Goal: Task Accomplishment & Management: Complete application form

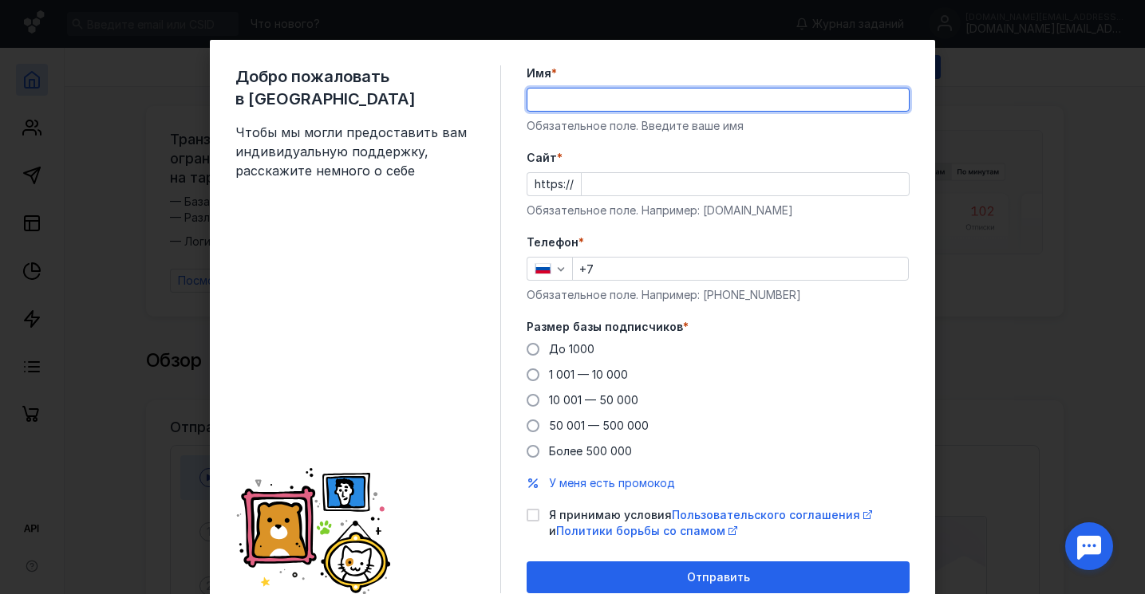
click at [721, 101] on input "Имя *" at bounding box center [717, 100] width 381 height 22
type input "[PERSON_NAME] and [PERSON_NAME]"
click at [690, 186] on input "Cайт *" at bounding box center [745, 184] width 327 height 22
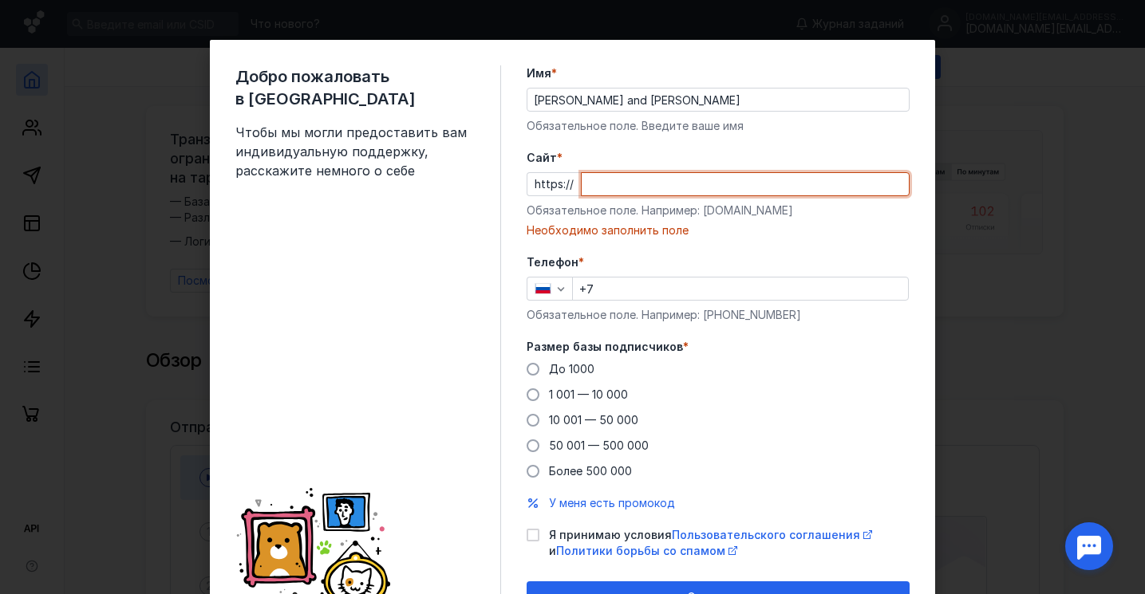
paste input "[DOMAIN_NAME][URL]"
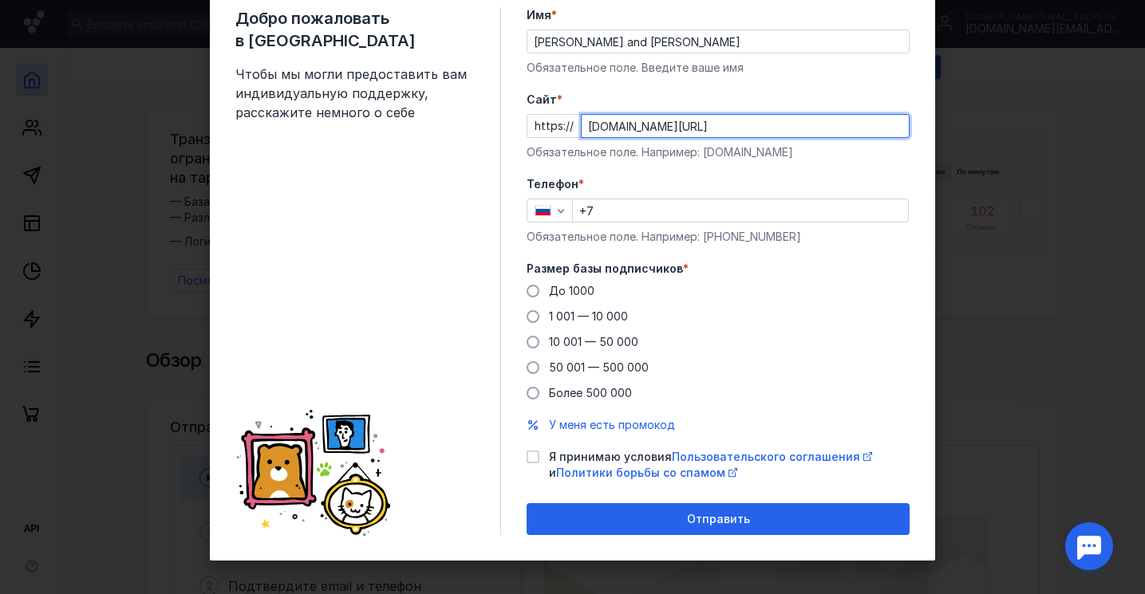
scroll to position [65, 0]
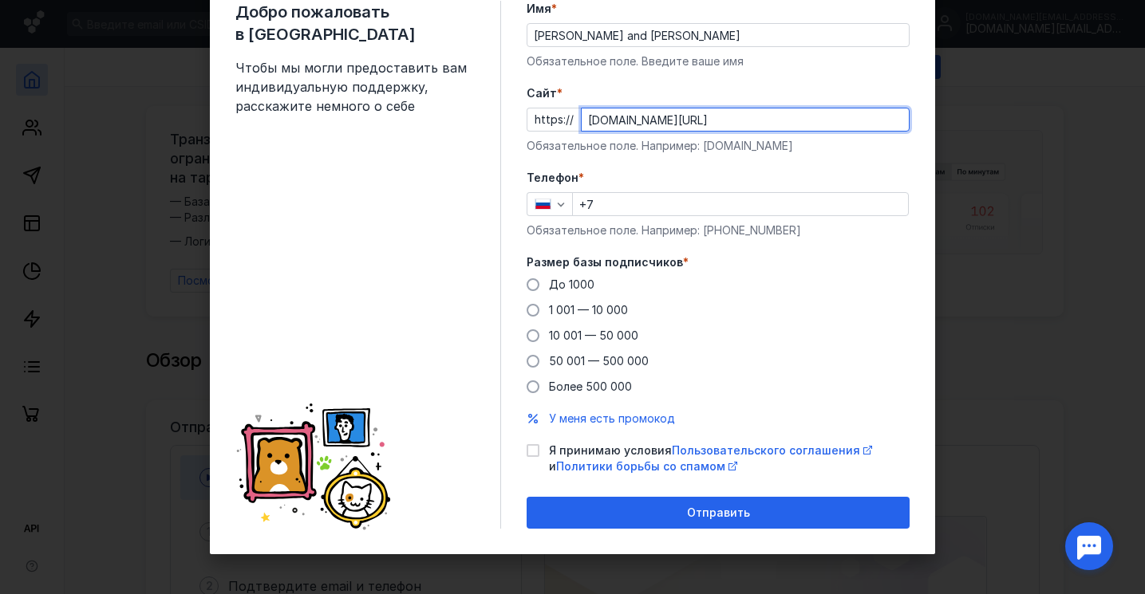
type input "[DOMAIN_NAME][URL]"
click at [656, 193] on input "+7" at bounding box center [740, 204] width 335 height 22
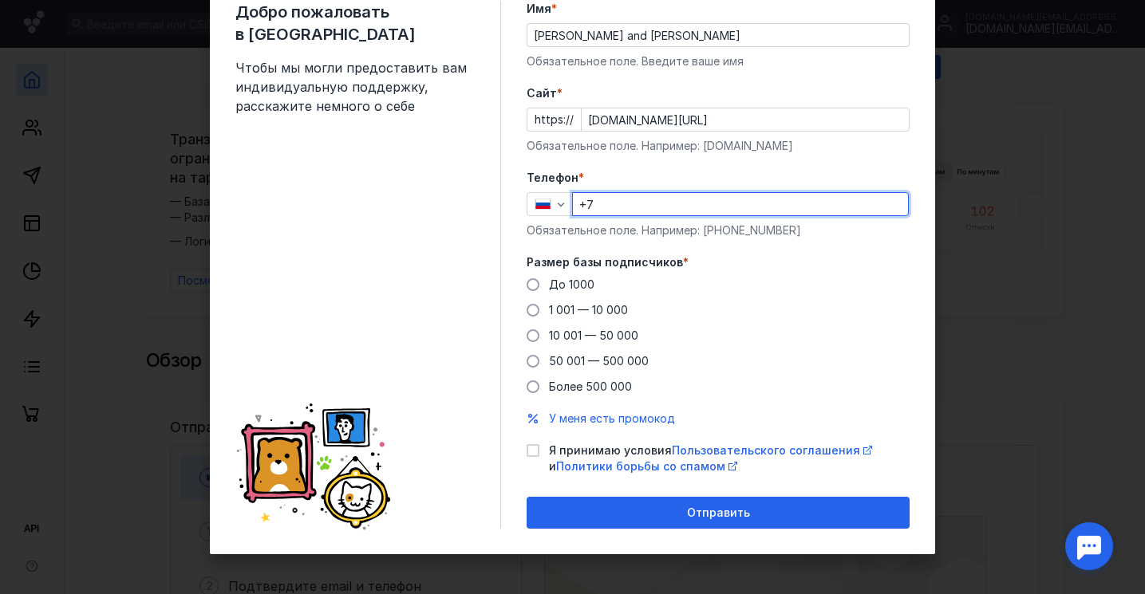
click at [641, 207] on input "+7" at bounding box center [740, 204] width 335 height 22
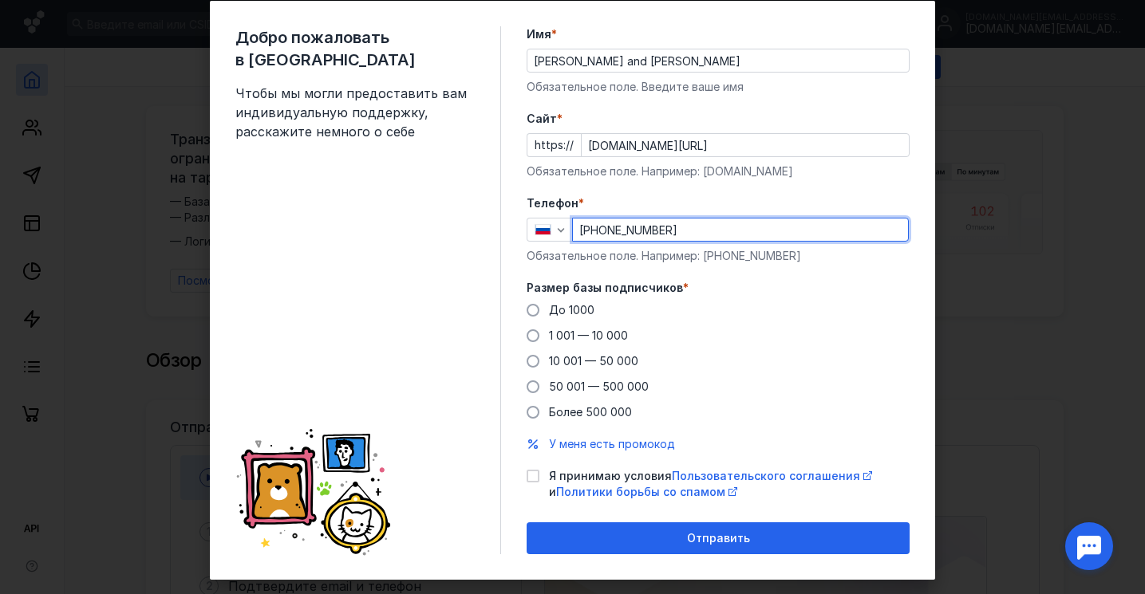
scroll to position [54, 0]
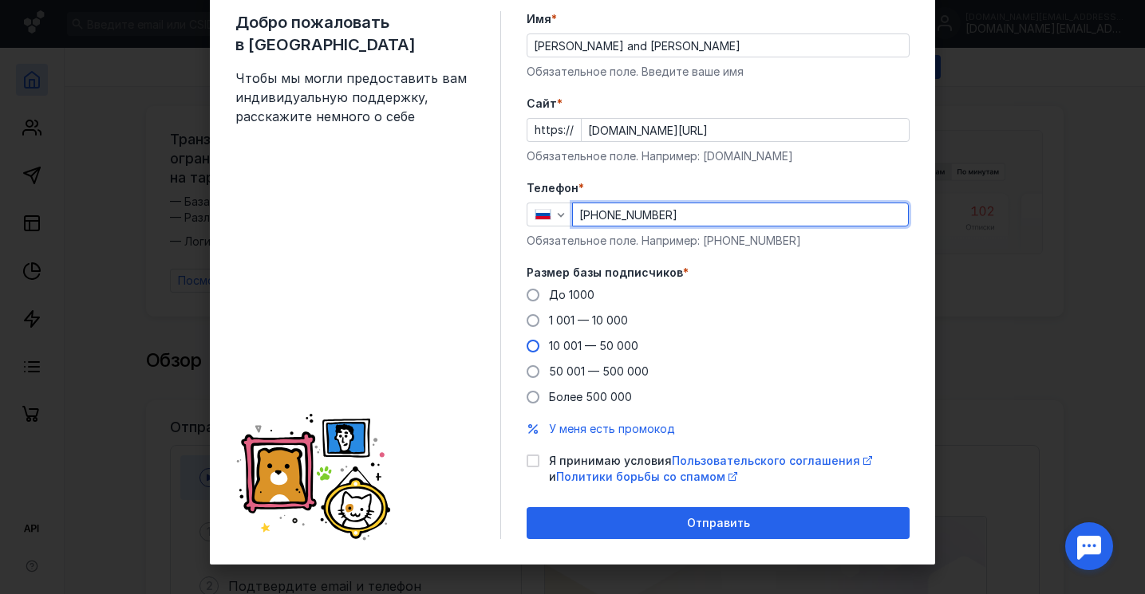
type input "[PHONE_NUMBER]"
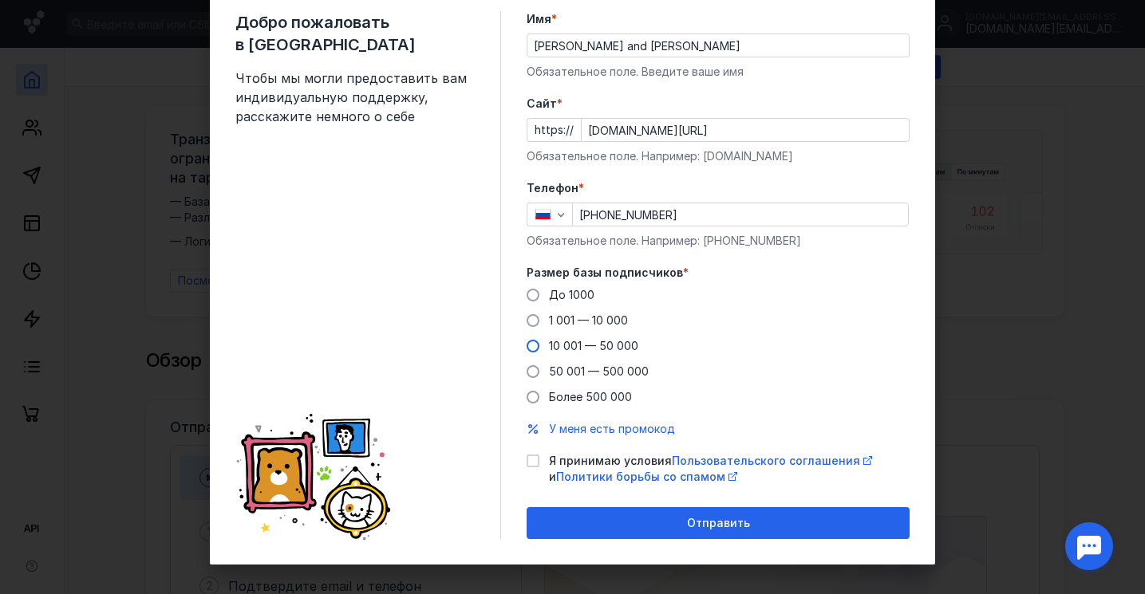
click at [614, 349] on span "10 001 — 50 000" at bounding box center [593, 346] width 89 height 14
click at [0, 0] on input "10 001 — 50 000" at bounding box center [0, 0] width 0 height 0
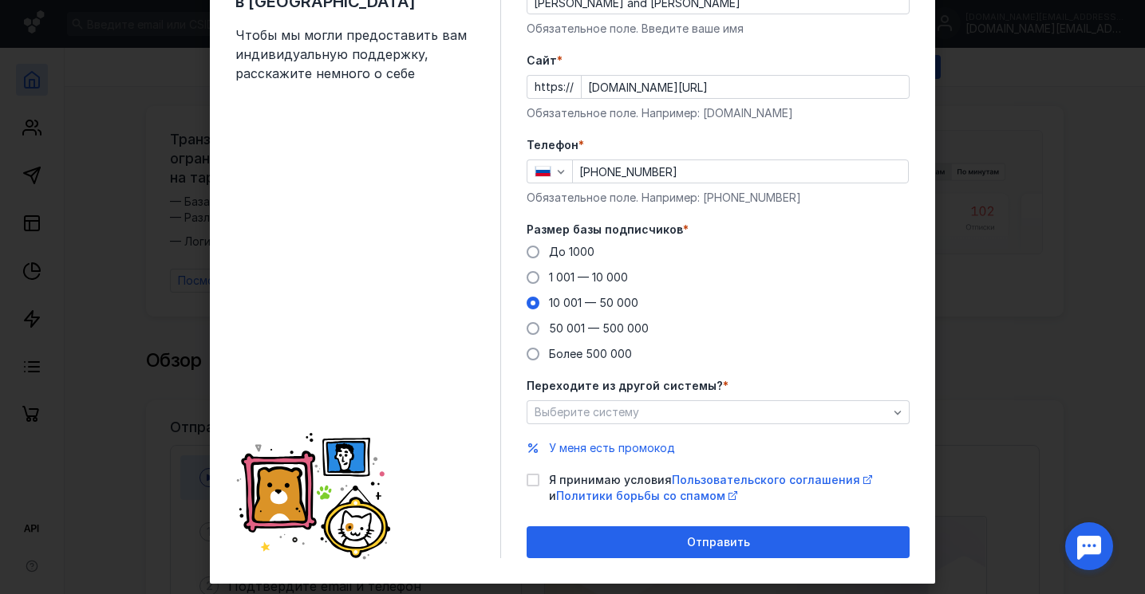
scroll to position [127, 0]
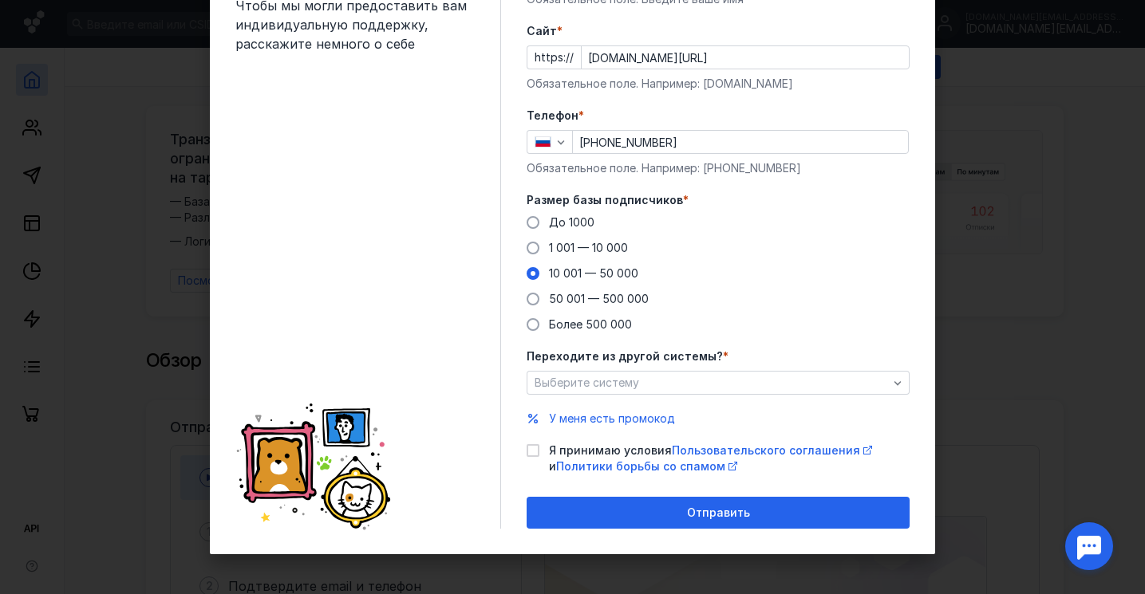
click at [761, 374] on div "Выберите систему" at bounding box center [718, 383] width 383 height 24
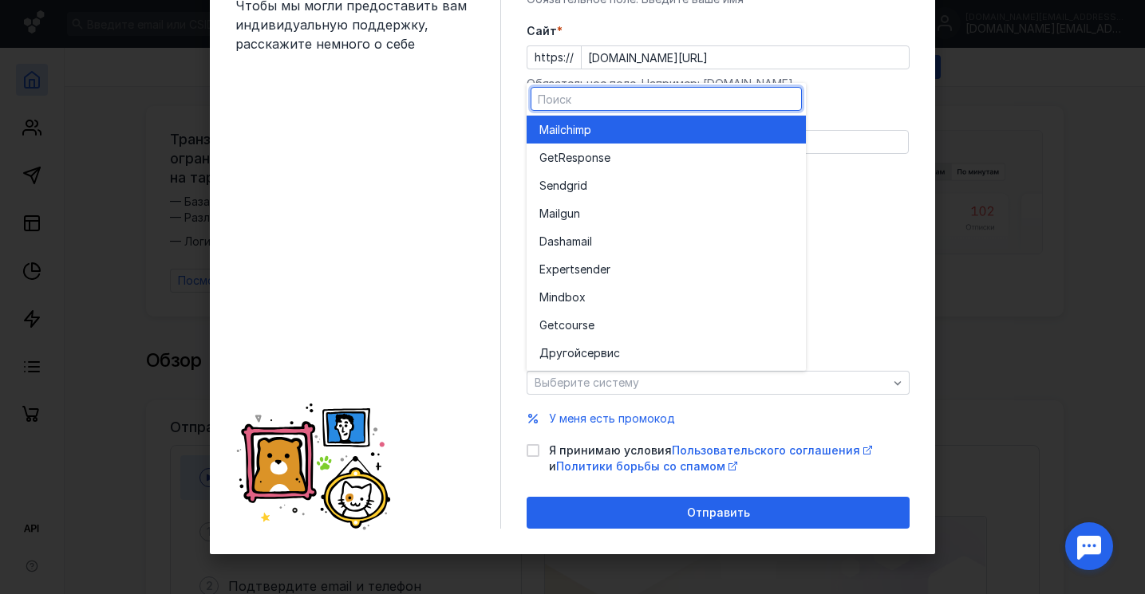
scroll to position [0, 0]
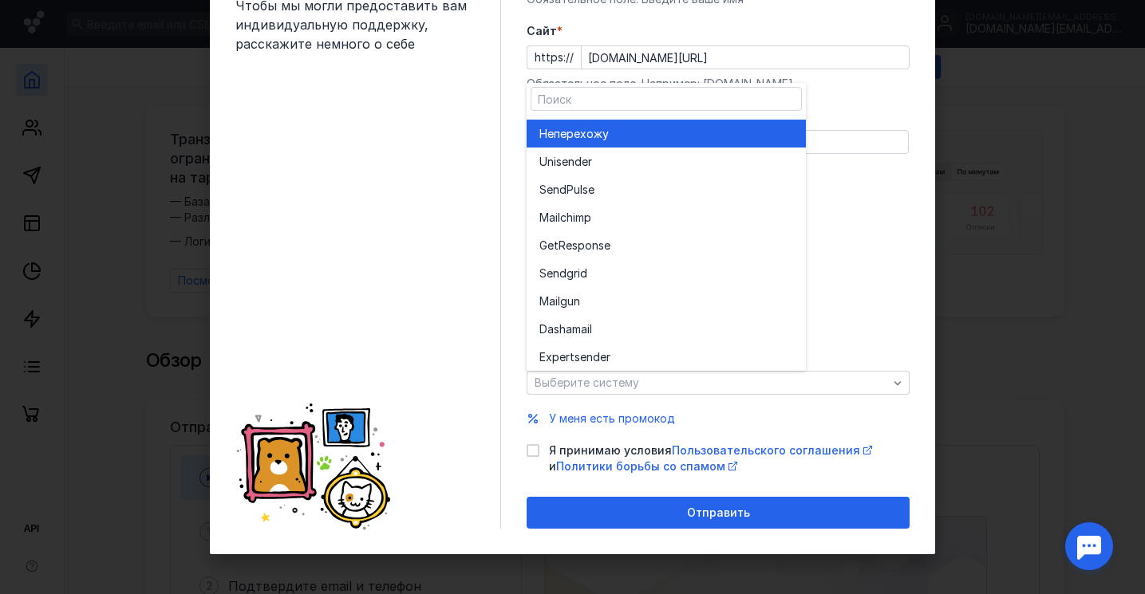
click at [695, 128] on div "Не перехожу" at bounding box center [666, 134] width 254 height 16
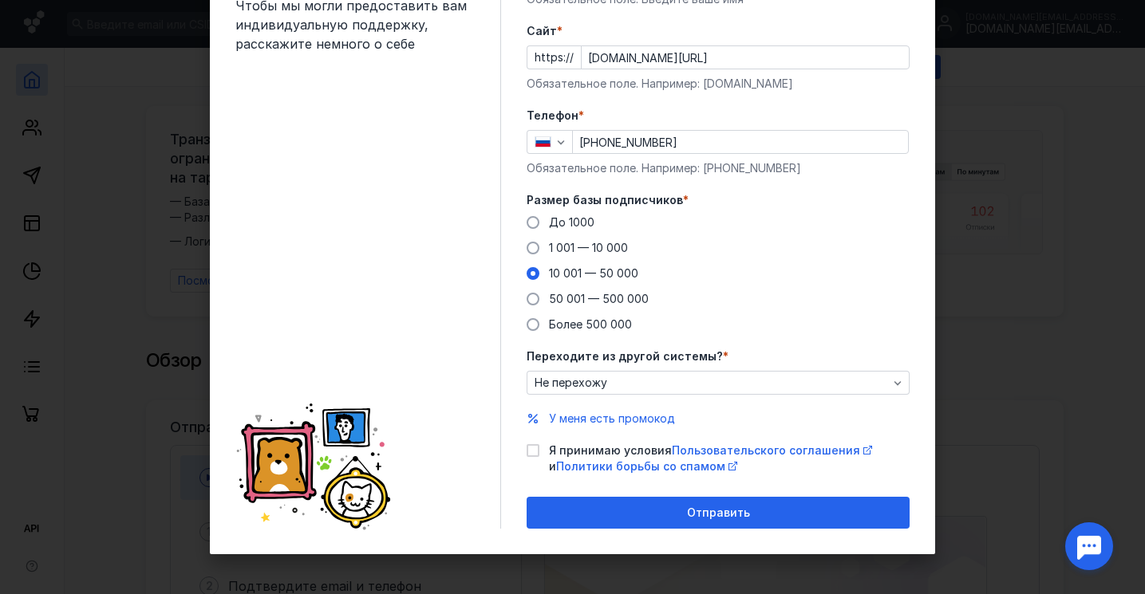
click at [582, 444] on span "Я принимаю условия Пользовательского соглашения и Политики борьбы со спамом" at bounding box center [729, 459] width 361 height 32
click at [537, 444] on input "Я принимаю условия Пользовательского соглашения и Политики борьбы со спамом" at bounding box center [532, 448] width 10 height 10
checkbox input "true"
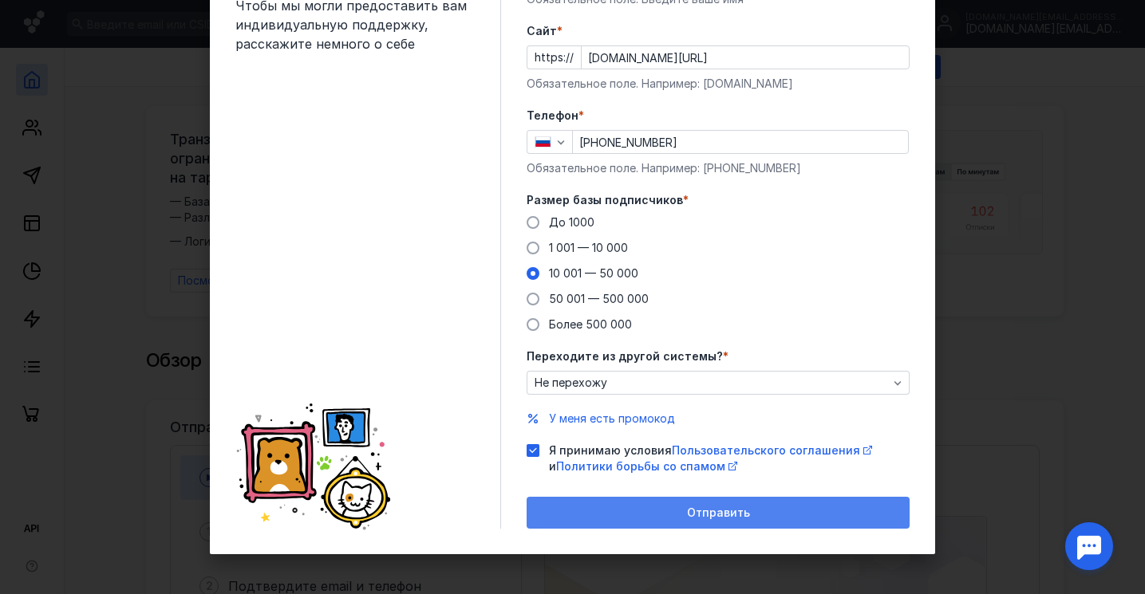
click at [645, 507] on div "Отправить" at bounding box center [718, 514] width 367 height 14
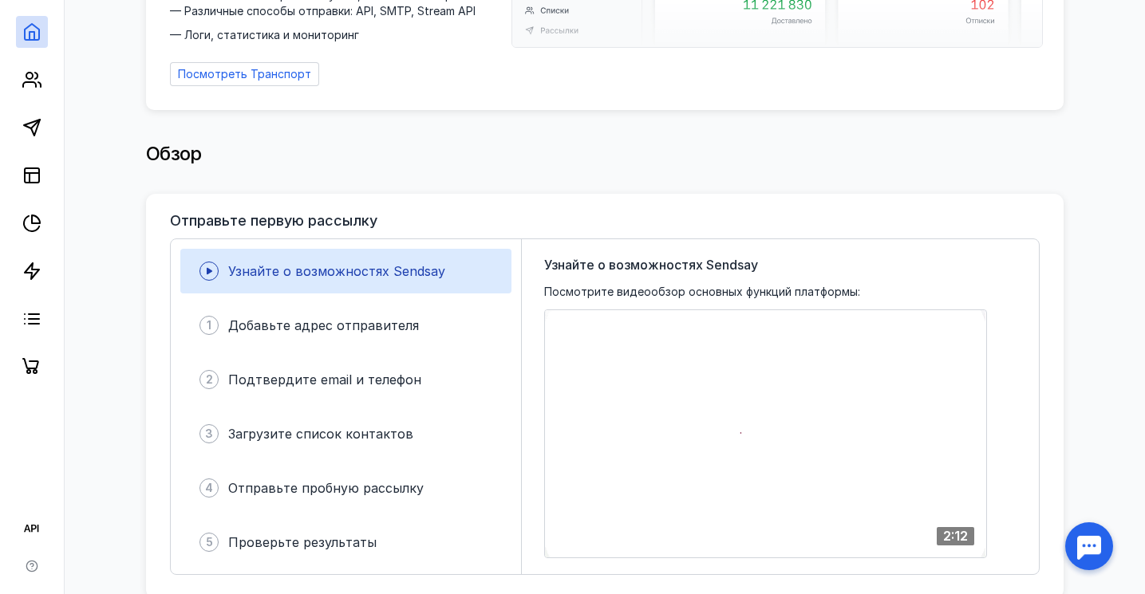
scroll to position [289, 0]
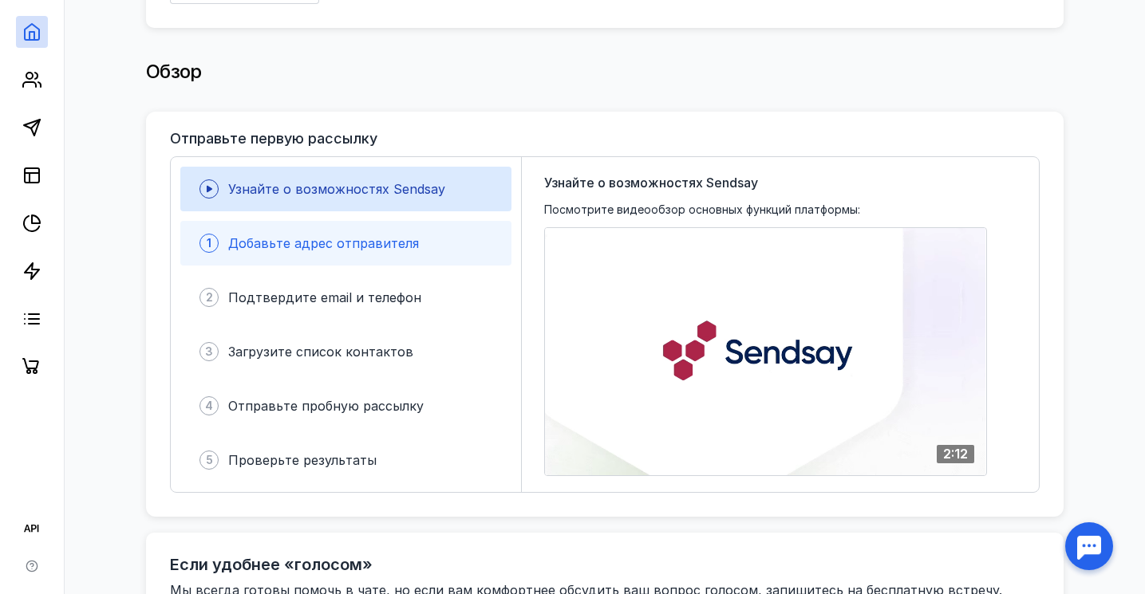
click at [404, 235] on span "Добавьте адрес отправителя" at bounding box center [323, 243] width 191 height 16
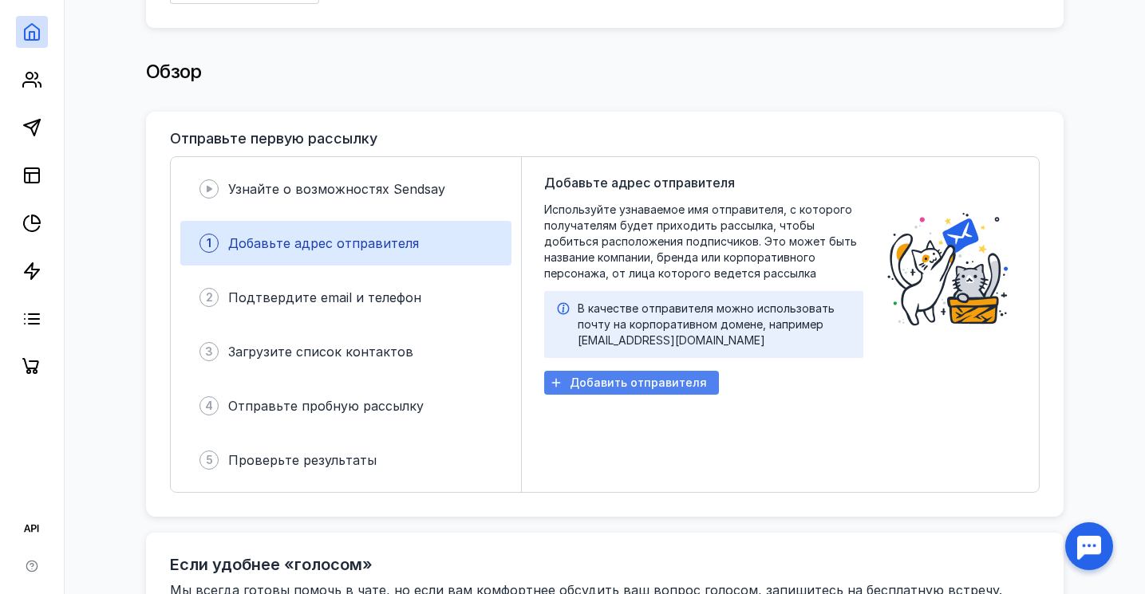
click at [647, 377] on span "Добавить отправителя" at bounding box center [638, 384] width 137 height 14
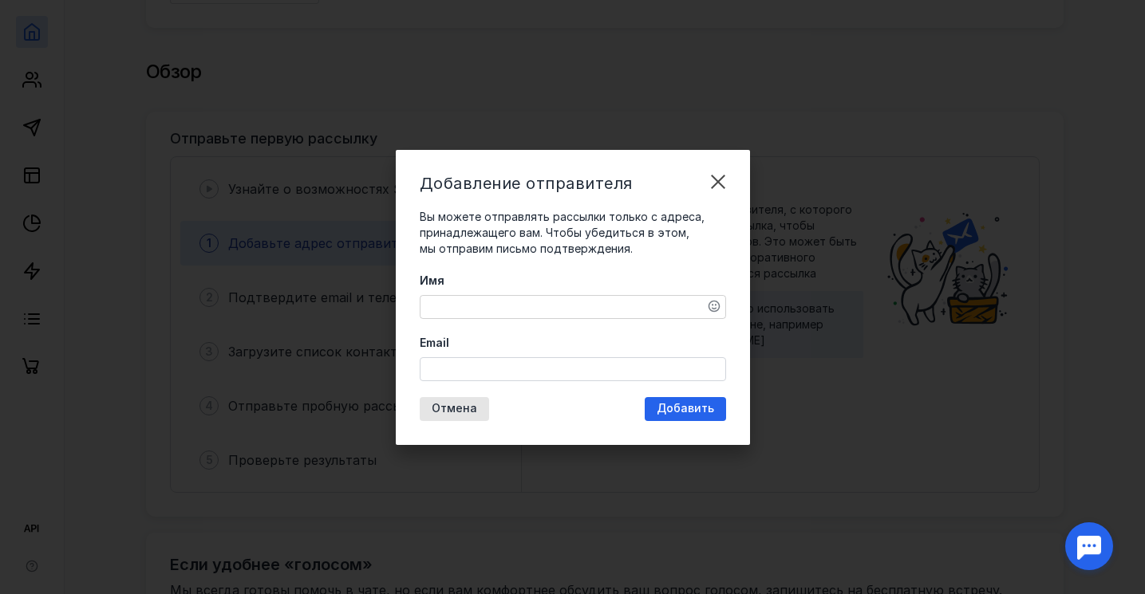
click at [578, 308] on textarea "Имя" at bounding box center [572, 307] width 305 height 22
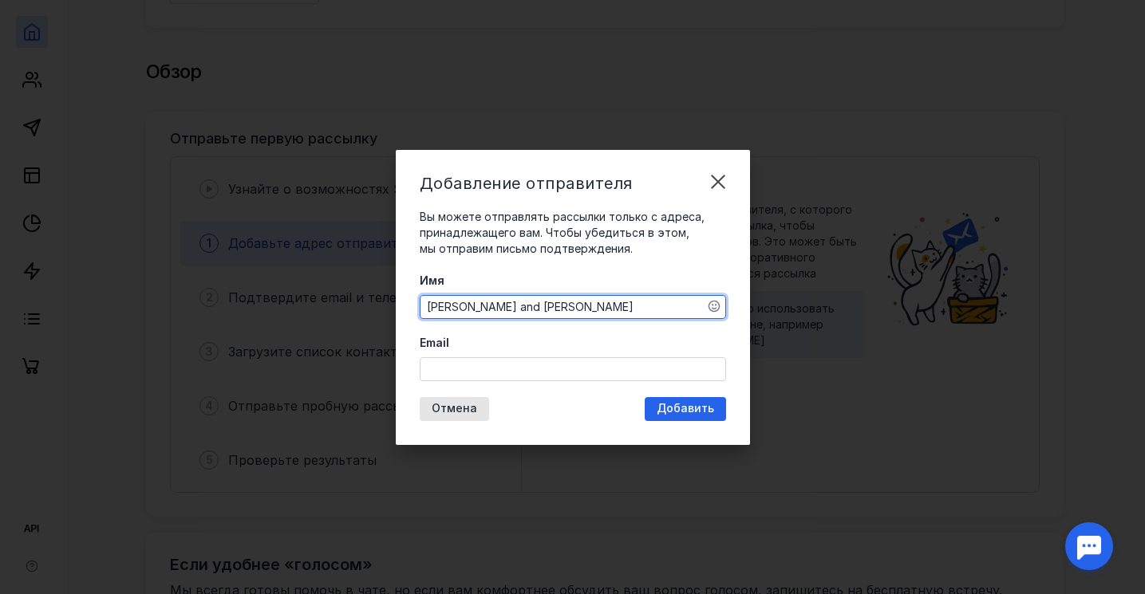
type textarea "[PERSON_NAME] and [PERSON_NAME]"
click at [579, 365] on input "Email" at bounding box center [572, 369] width 305 height 22
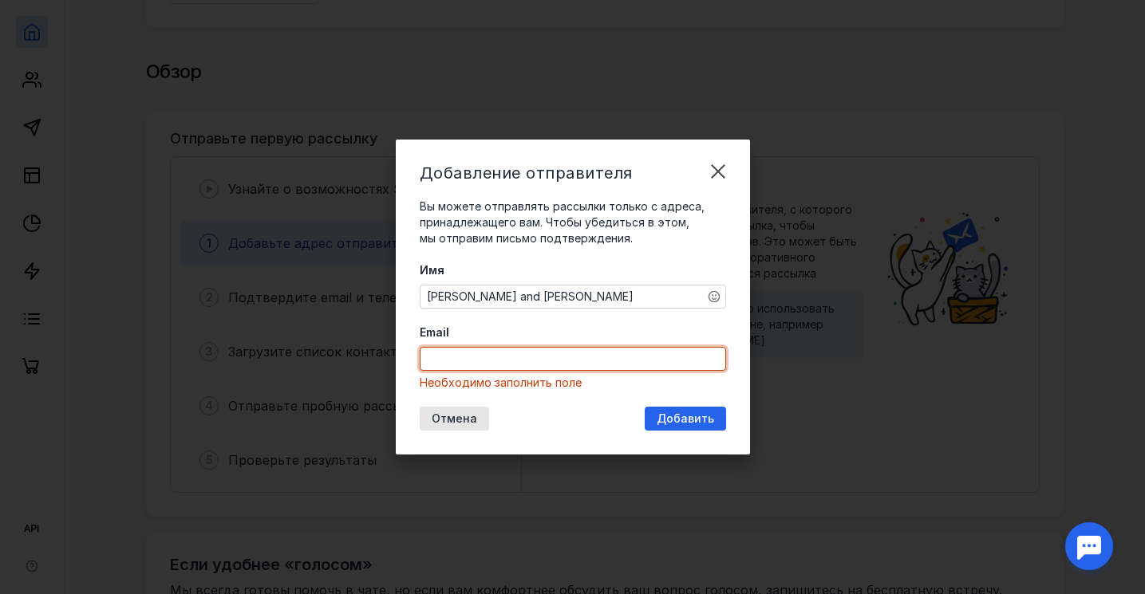
paste input "[DOMAIN_NAME][EMAIL_ADDRESS][DOMAIN_NAME]"
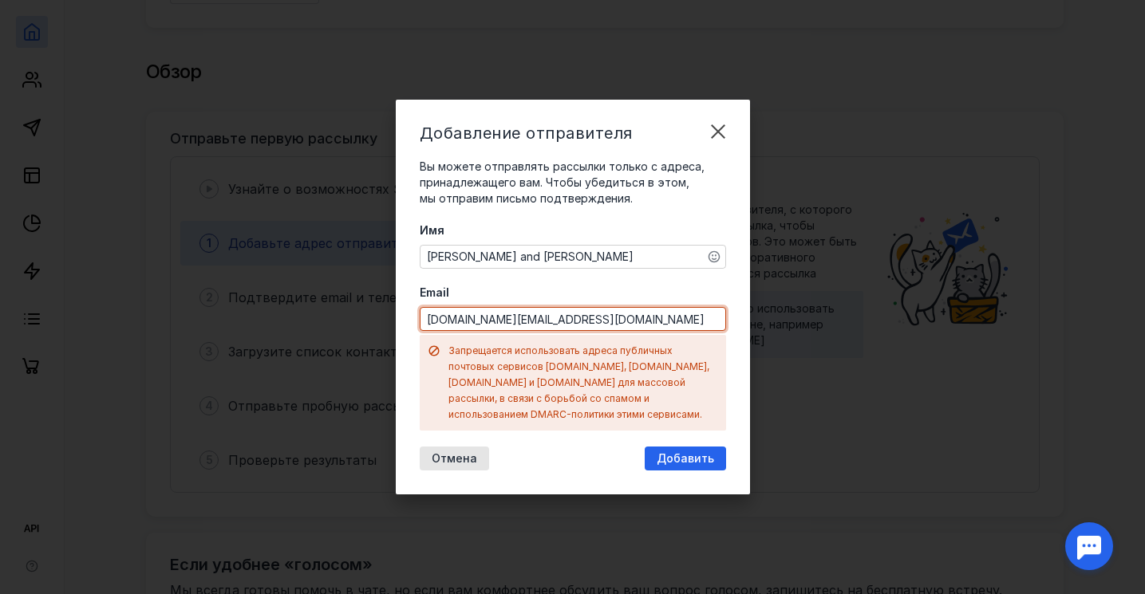
drag, startPoint x: 594, startPoint y: 329, endPoint x: 567, endPoint y: 331, distance: 27.2
click at [567, 330] on input "[DOMAIN_NAME][EMAIL_ADDRESS][DOMAIN_NAME]" at bounding box center [572, 319] width 305 height 22
click at [594, 330] on input "[DOMAIN_NAME][EMAIL_ADDRESS][DOMAIN_NAME]" at bounding box center [572, 319] width 305 height 22
drag, startPoint x: 593, startPoint y: 329, endPoint x: 554, endPoint y: 330, distance: 38.3
click at [554, 330] on input "[DOMAIN_NAME][EMAIL_ADDRESS][DOMAIN_NAME]" at bounding box center [572, 319] width 305 height 22
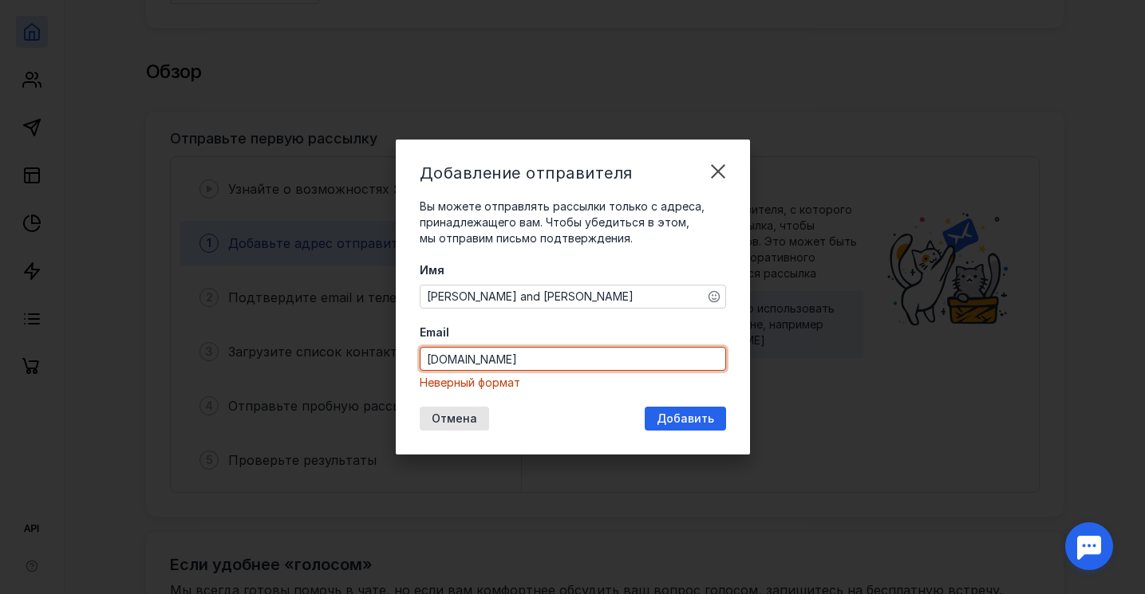
click at [601, 357] on input "[DOMAIN_NAME]" at bounding box center [572, 359] width 305 height 22
drag, startPoint x: 597, startPoint y: 360, endPoint x: 582, endPoint y: 361, distance: 14.4
click at [582, 361] on input "[DOMAIN_NAME]" at bounding box center [572, 359] width 305 height 22
click at [560, 361] on input "[DOMAIN_NAME]" at bounding box center [572, 359] width 305 height 22
type input "[DOMAIN_NAME].@[DOMAIN_NAME]"
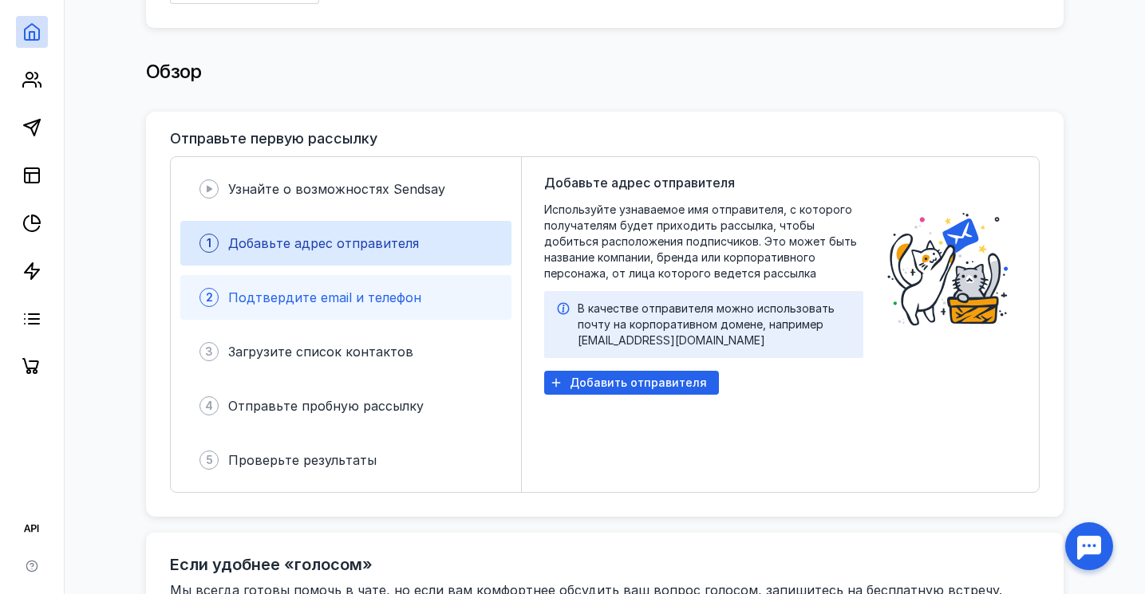
click at [307, 298] on div "Подтвердите email и телефон" at bounding box center [324, 297] width 193 height 19
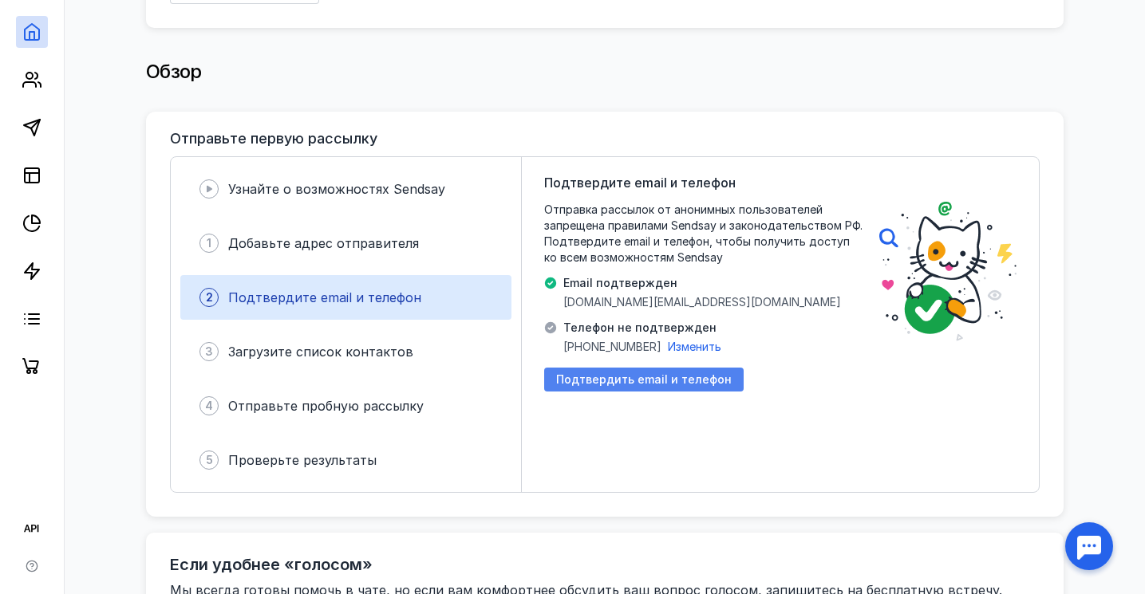
click at [595, 373] on span "Подтвердить email и телефон" at bounding box center [644, 380] width 176 height 14
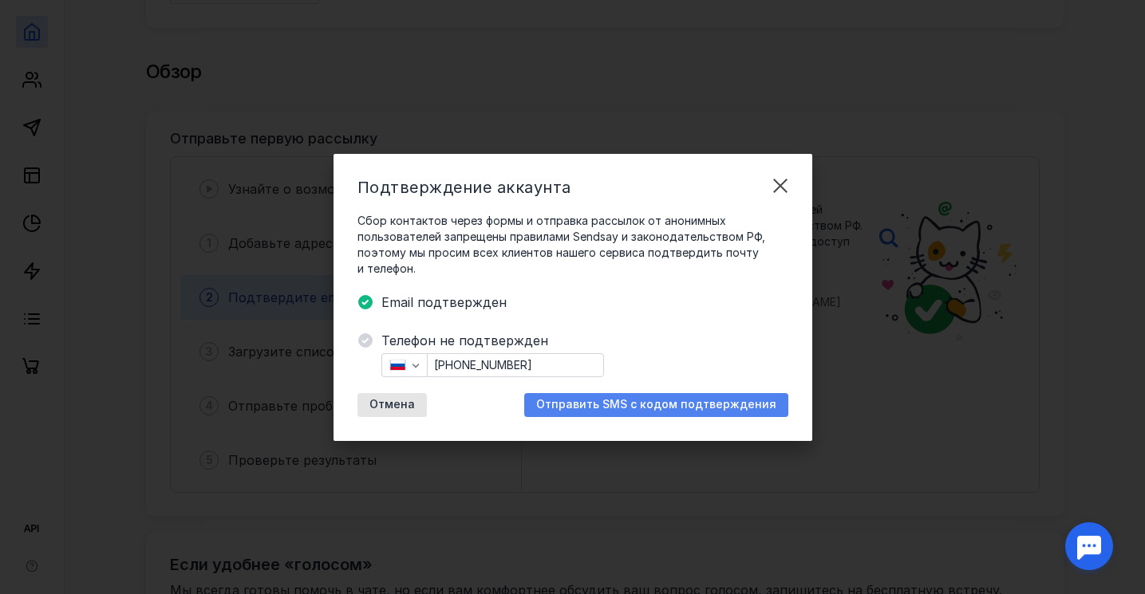
click at [645, 408] on span "Отправить SMS с кодом подтверждения" at bounding box center [656, 405] width 240 height 14
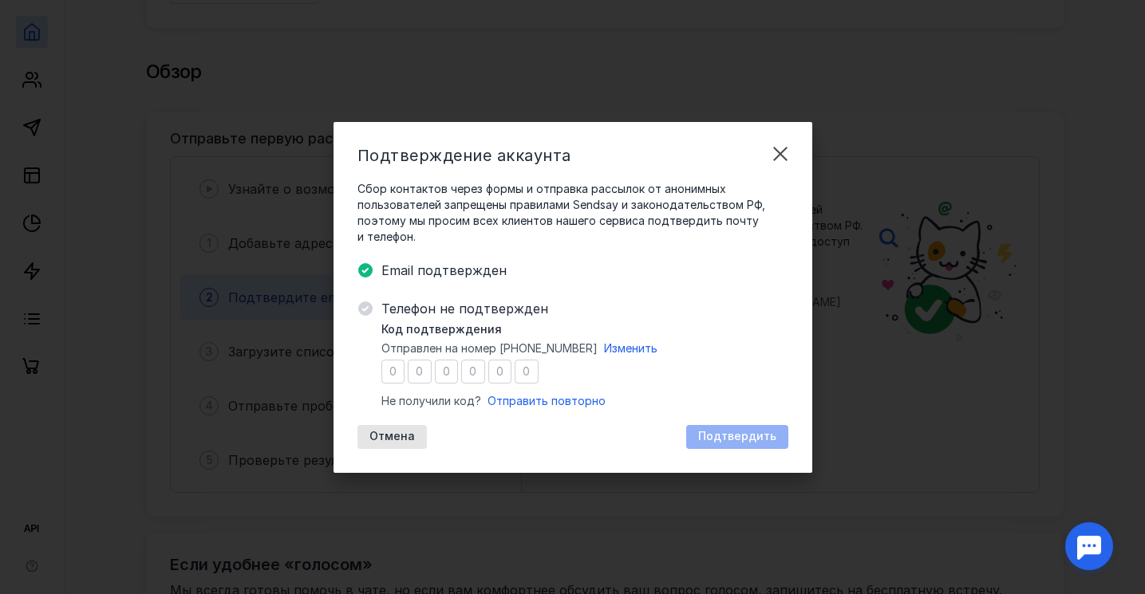
click at [393, 369] on input "number" at bounding box center [393, 372] width 24 height 24
type input "1"
type input "9"
type input "5"
type input "2"
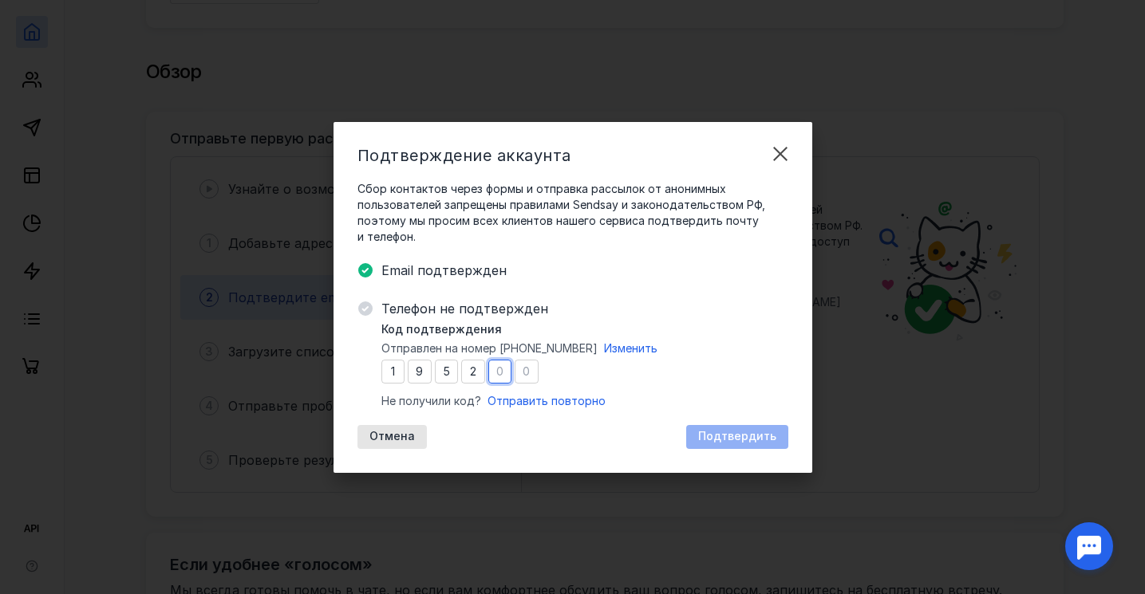
type input "8"
type input "7"
click at [781, 429] on div "Подтвердить" at bounding box center [737, 437] width 102 height 24
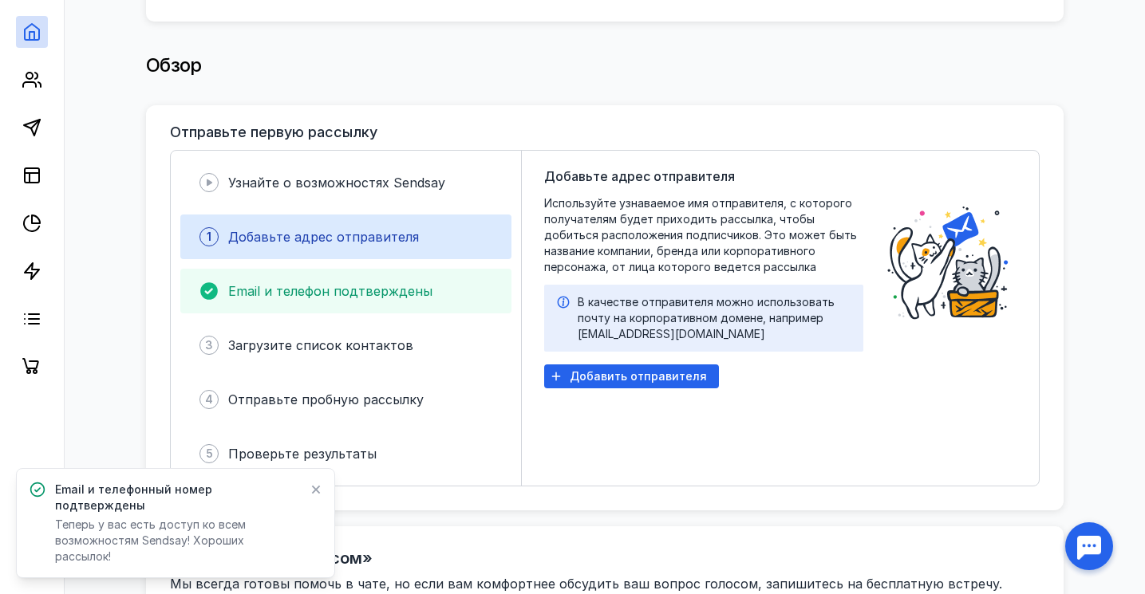
click at [440, 288] on div "Email и телефон подтверждены" at bounding box center [345, 291] width 331 height 45
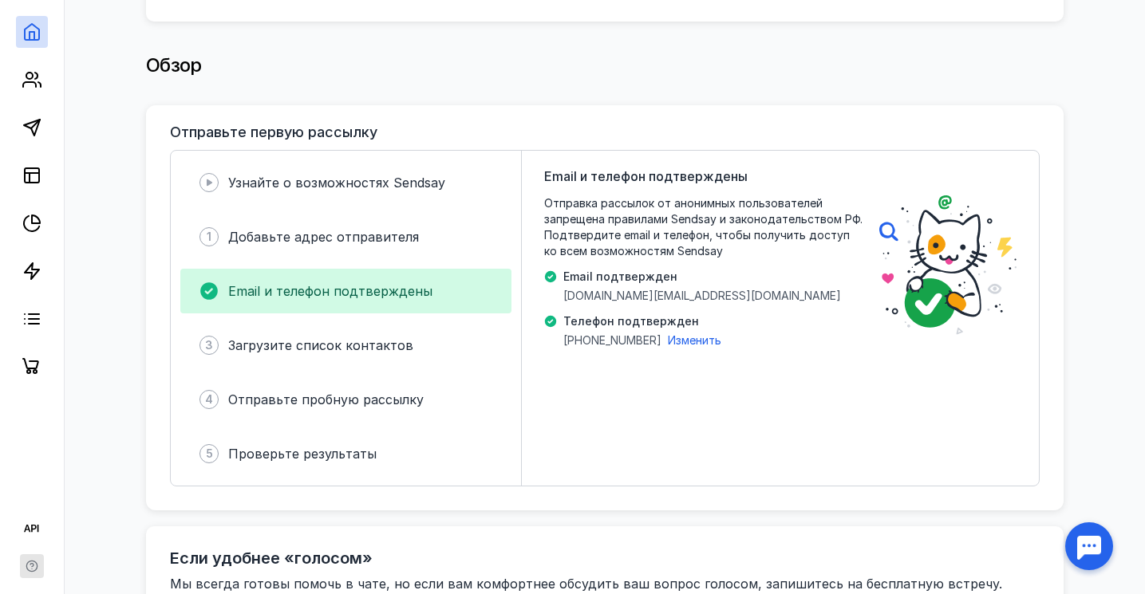
click at [36, 563] on icon "button" at bounding box center [31, 566] width 10 height 10
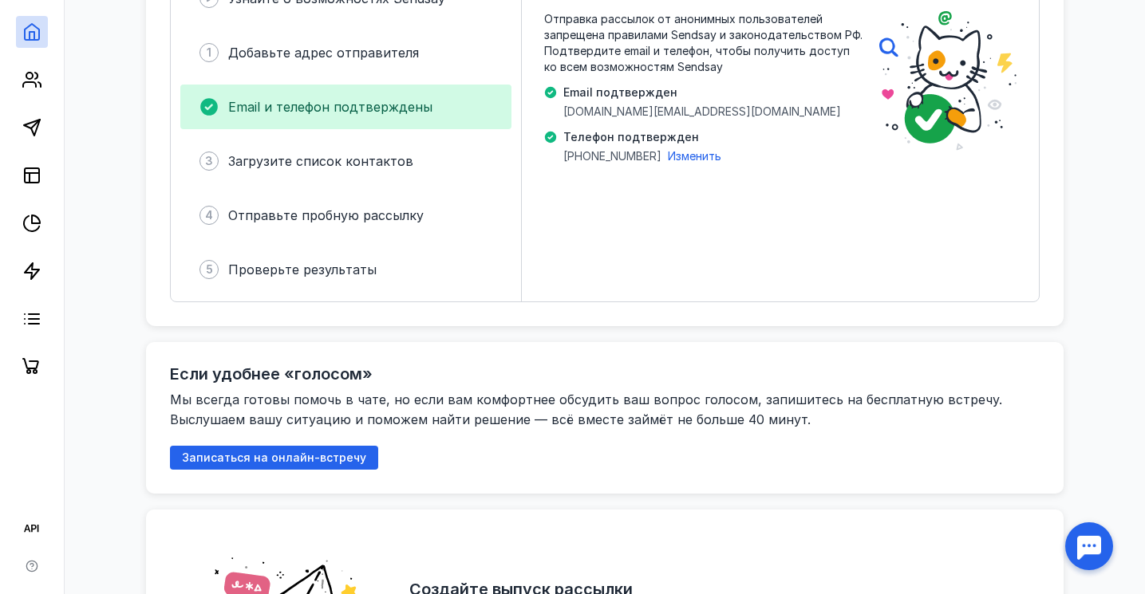
scroll to position [587, 0]
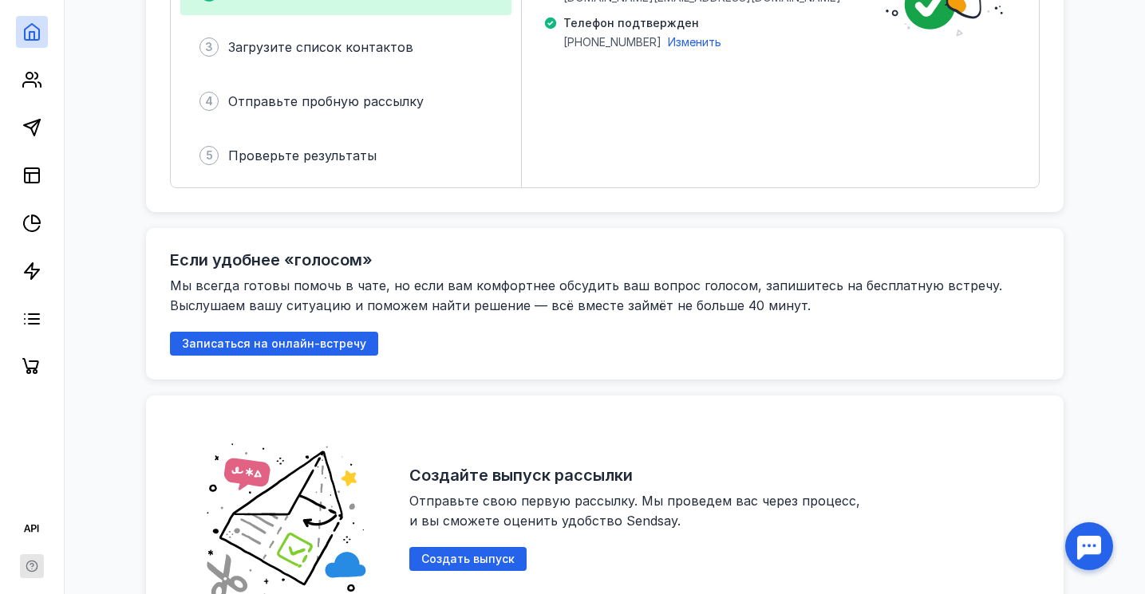
click at [30, 563] on icon "button" at bounding box center [32, 566] width 13 height 13
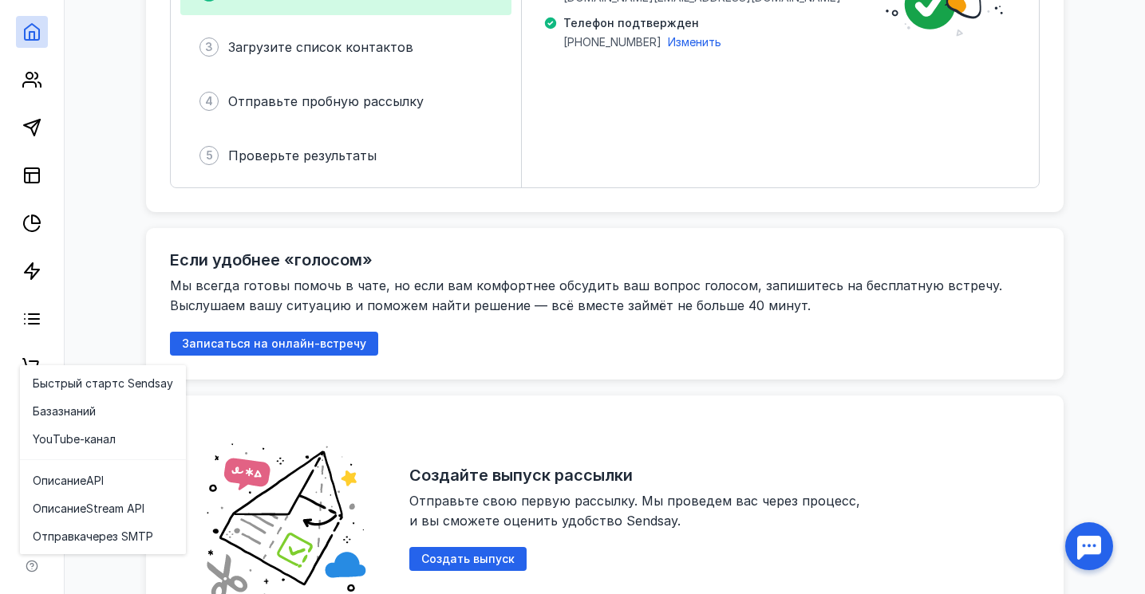
click at [13, 503] on div at bounding box center [32, 545] width 64 height 97
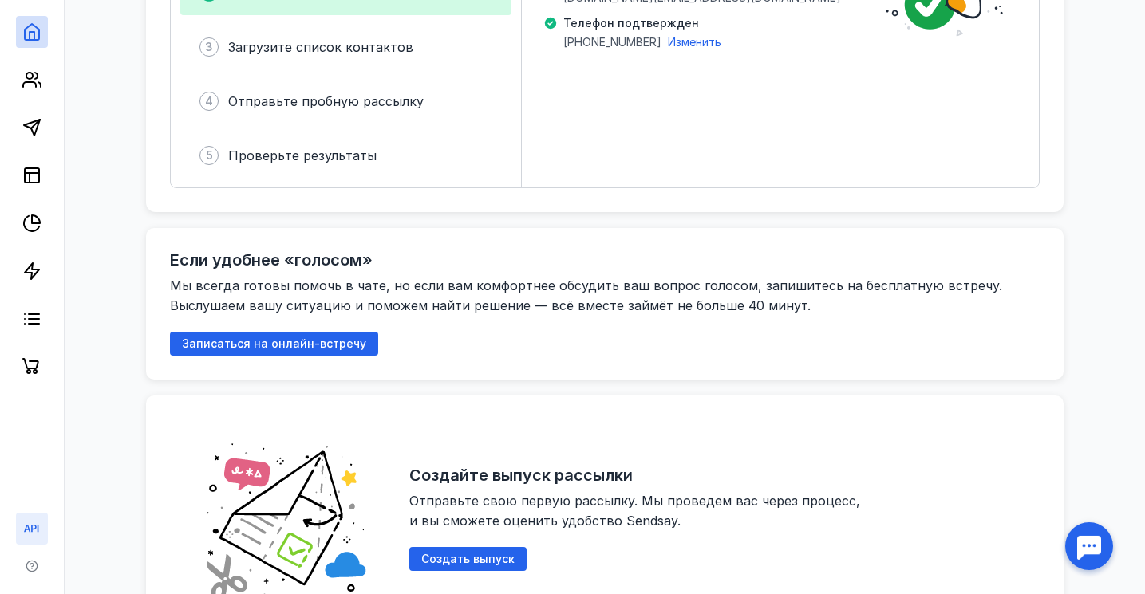
click at [28, 534] on icon at bounding box center [31, 528] width 19 height 19
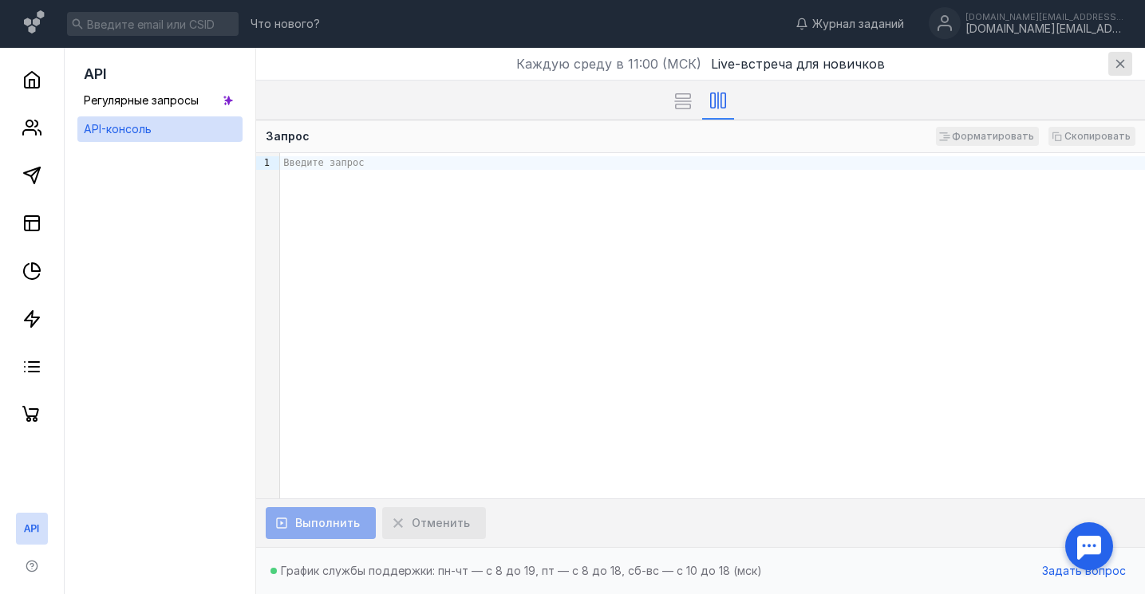
click at [1119, 64] on icon "button" at bounding box center [1120, 64] width 9 height 9
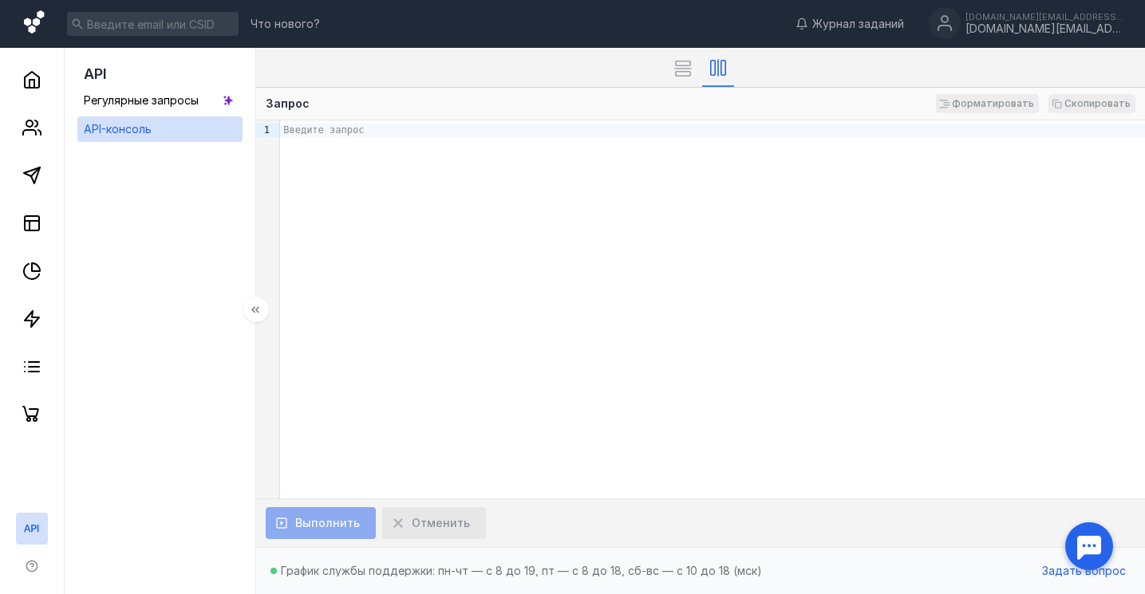
click at [33, 30] on icon at bounding box center [34, 21] width 20 height 23
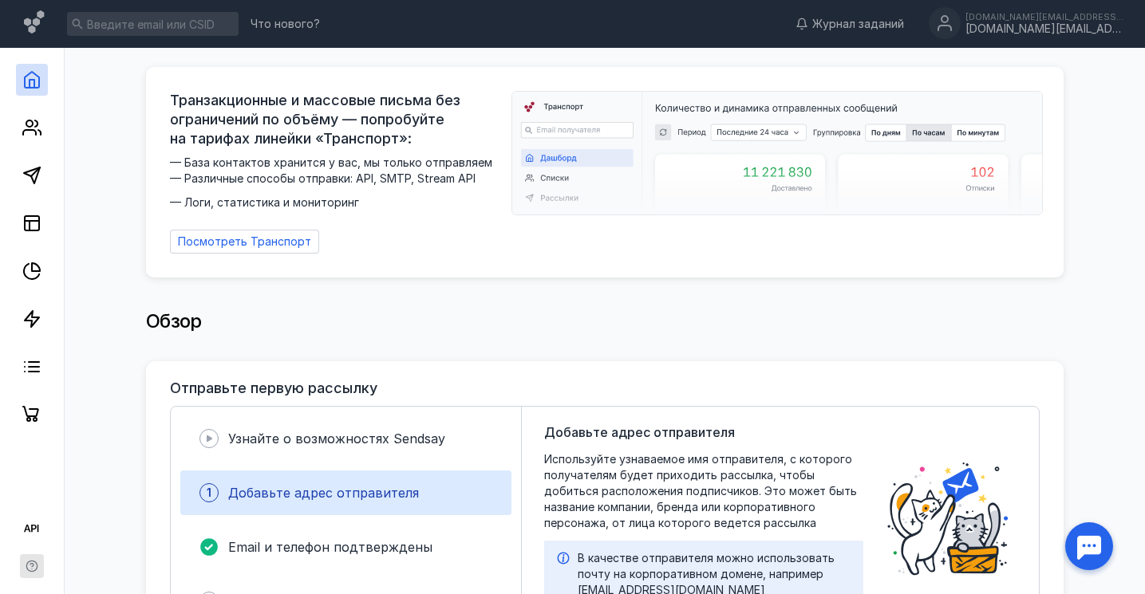
click at [28, 571] on icon "button" at bounding box center [32, 566] width 13 height 13
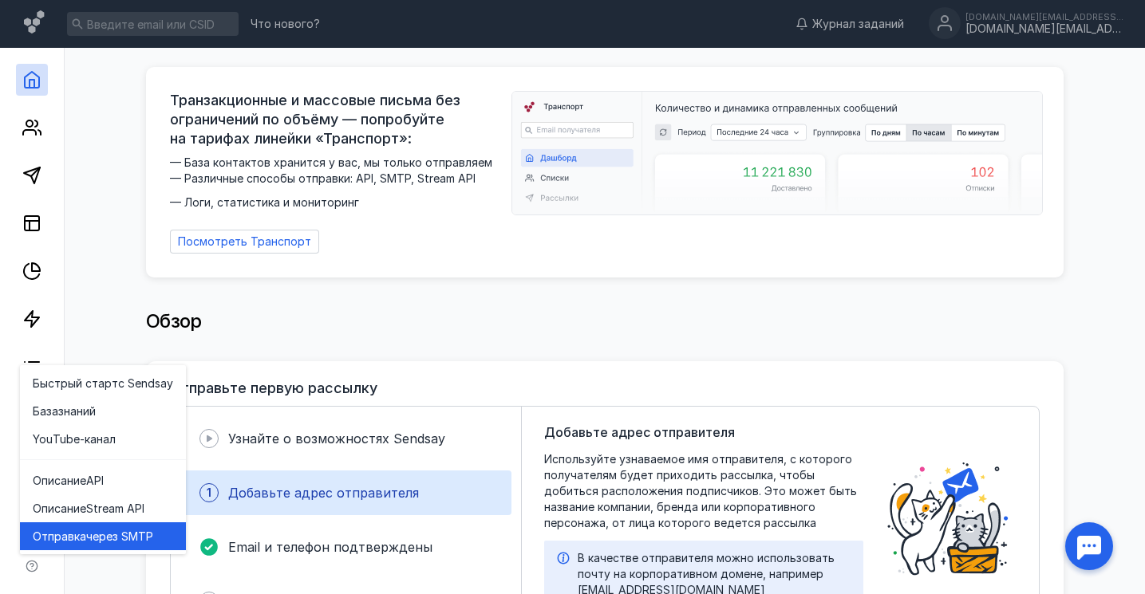
click at [81, 538] on span "Отправка" at bounding box center [59, 537] width 53 height 16
click at [418, 332] on div "Обзор" at bounding box center [604, 330] width 917 height 64
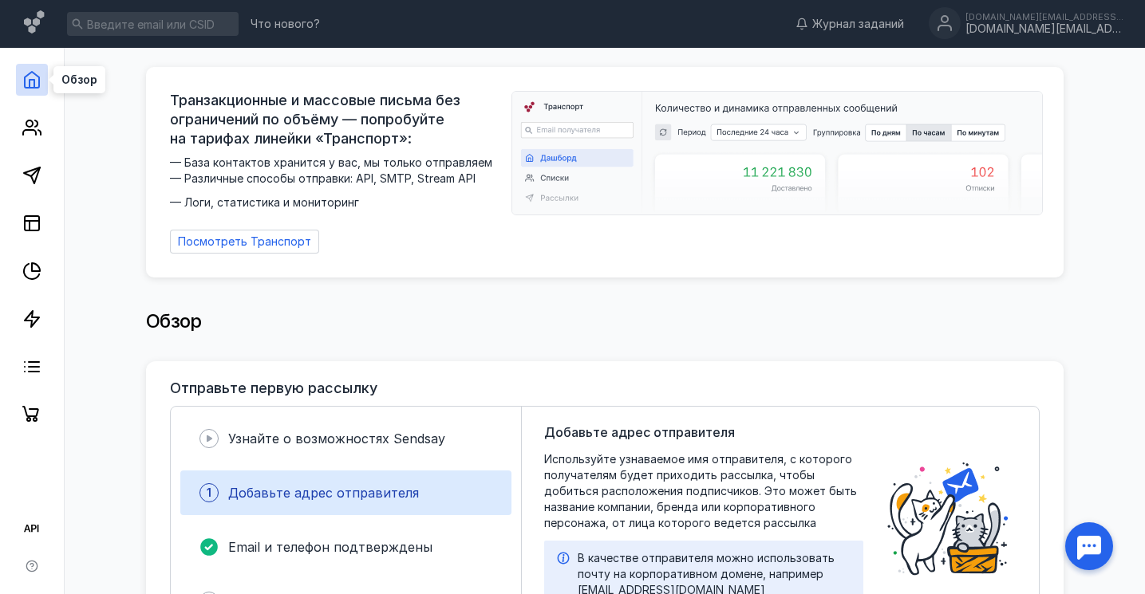
click at [32, 77] on icon at bounding box center [31, 79] width 19 height 19
